Goal: Information Seeking & Learning: Learn about a topic

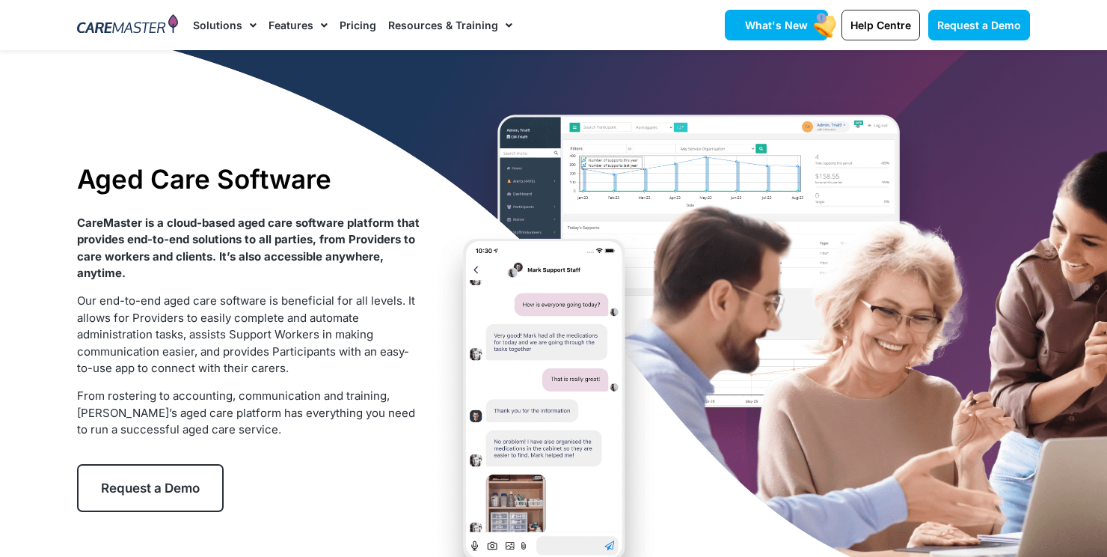
click at [800, 11] on link "What's New" at bounding box center [776, 25] width 103 height 31
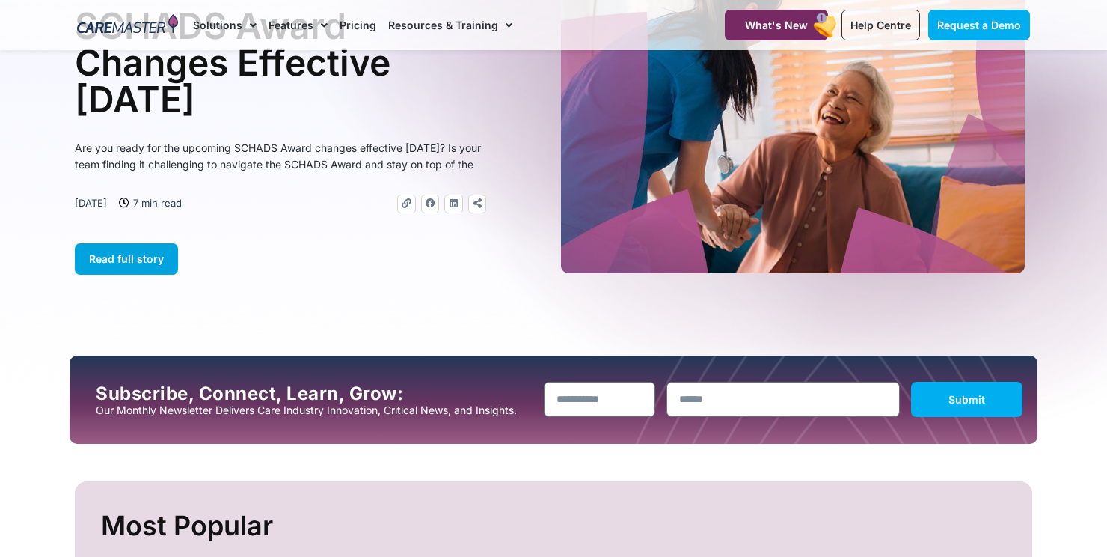
click at [141, 265] on span "Read full story" at bounding box center [126, 258] width 75 height 13
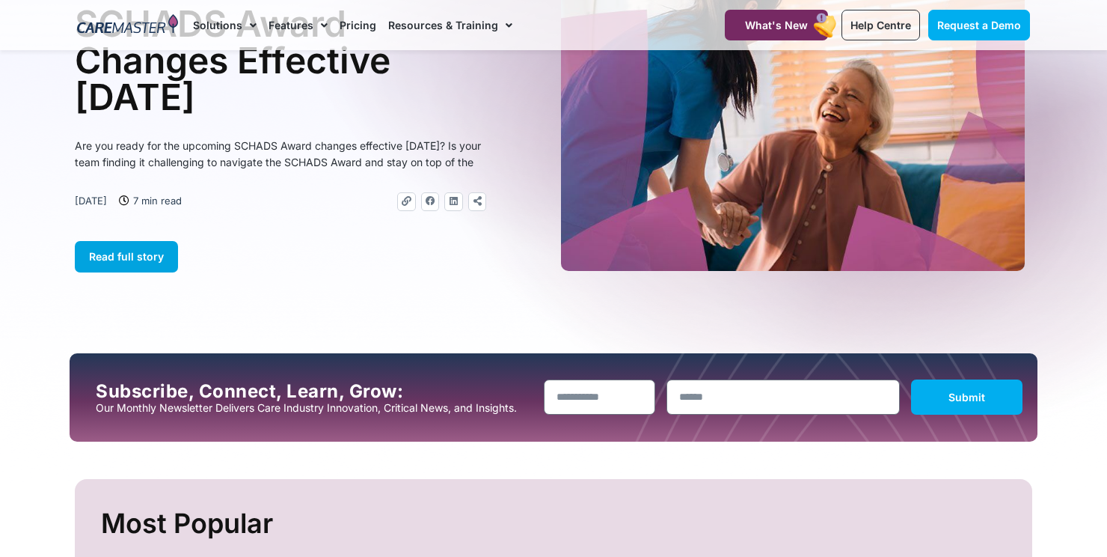
scroll to position [138, 0]
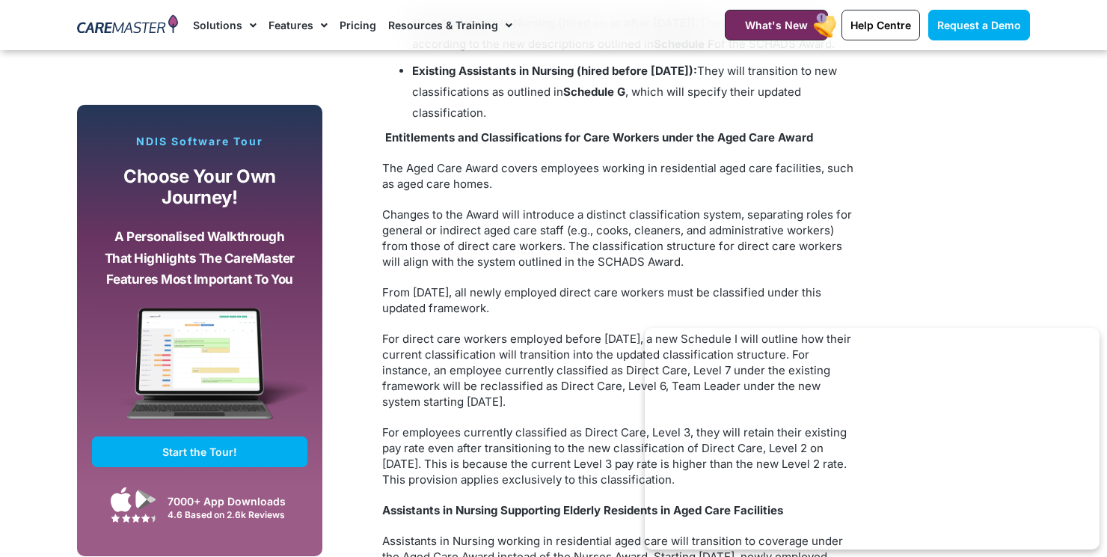
scroll to position [2310, 0]
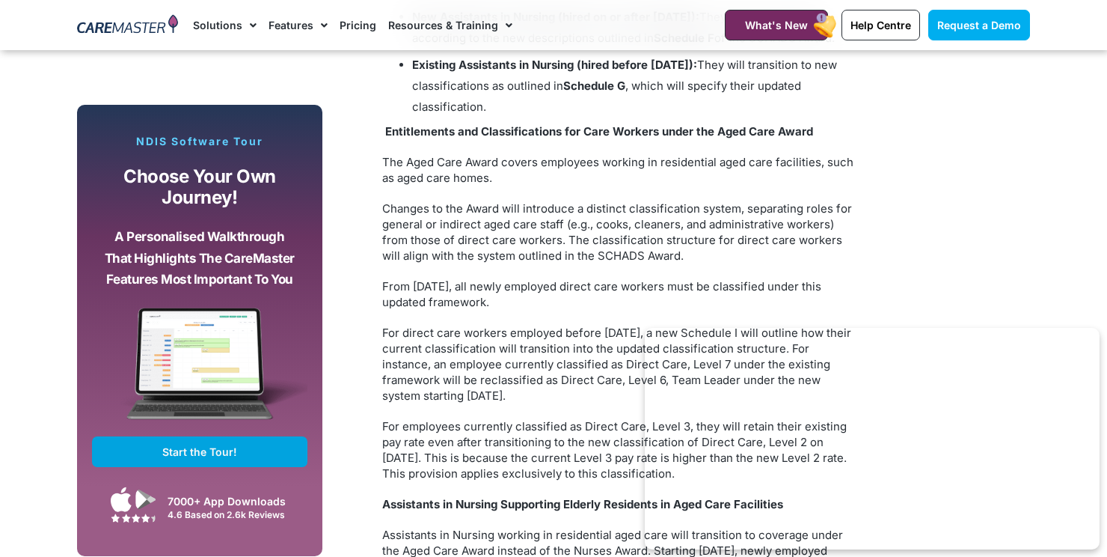
click at [138, 441] on link "Start the Tour!" at bounding box center [199, 451] width 215 height 31
